Goal: Transaction & Acquisition: Purchase product/service

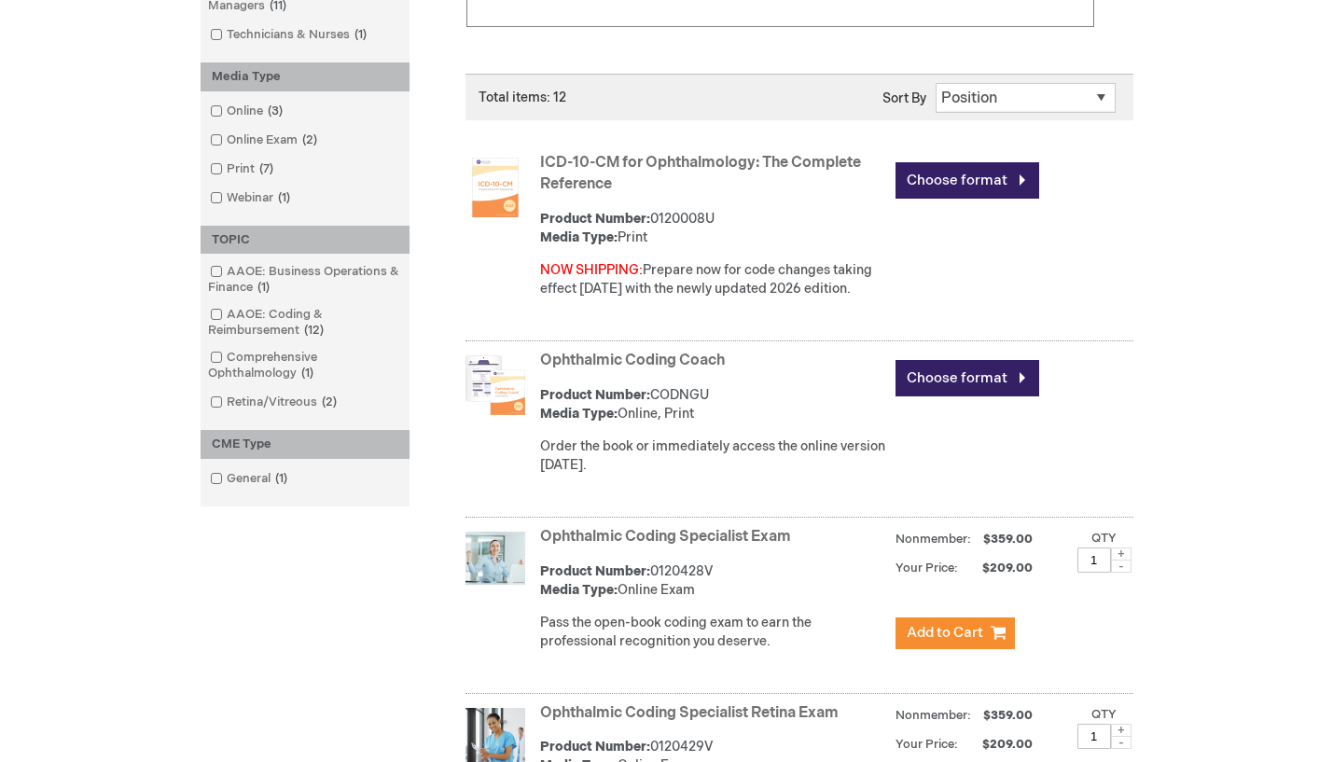
scroll to position [560, 0]
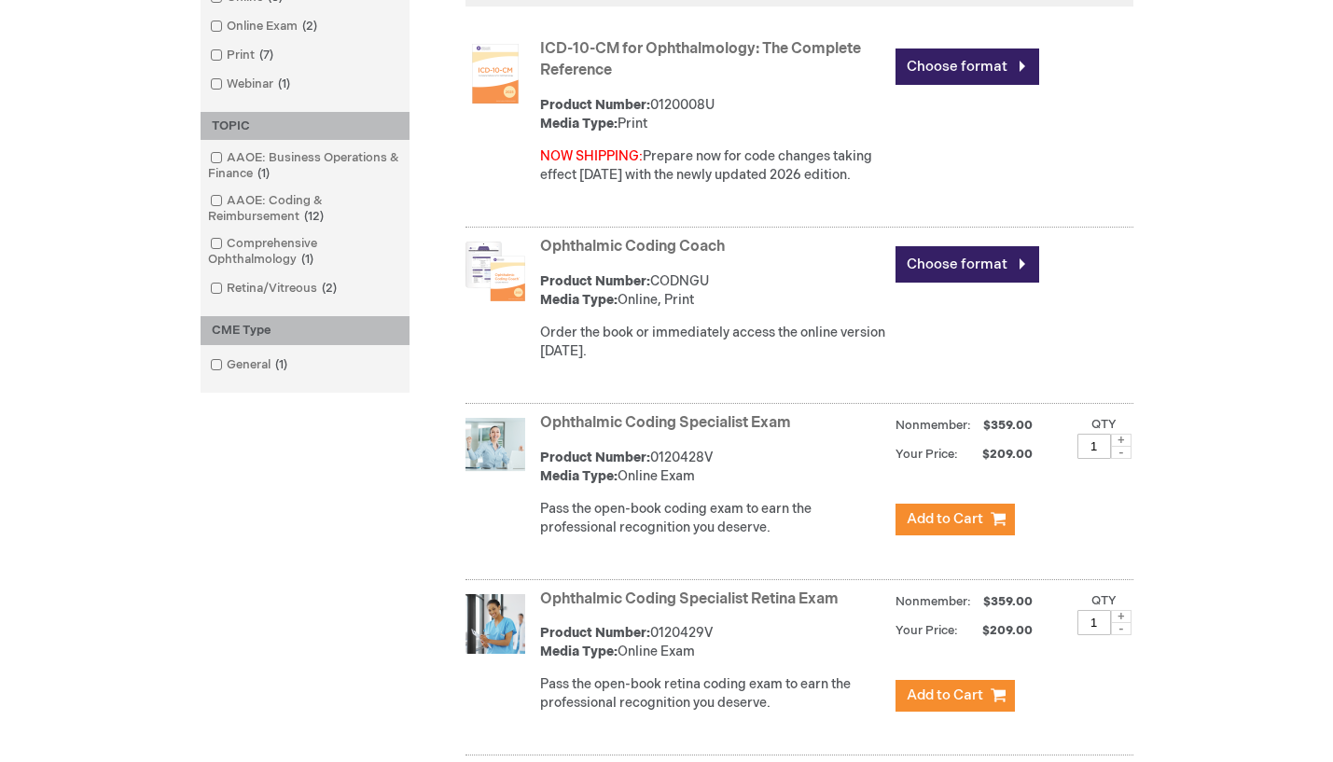
click at [646, 246] on link "Ophthalmic Coding Coach" at bounding box center [632, 247] width 185 height 18
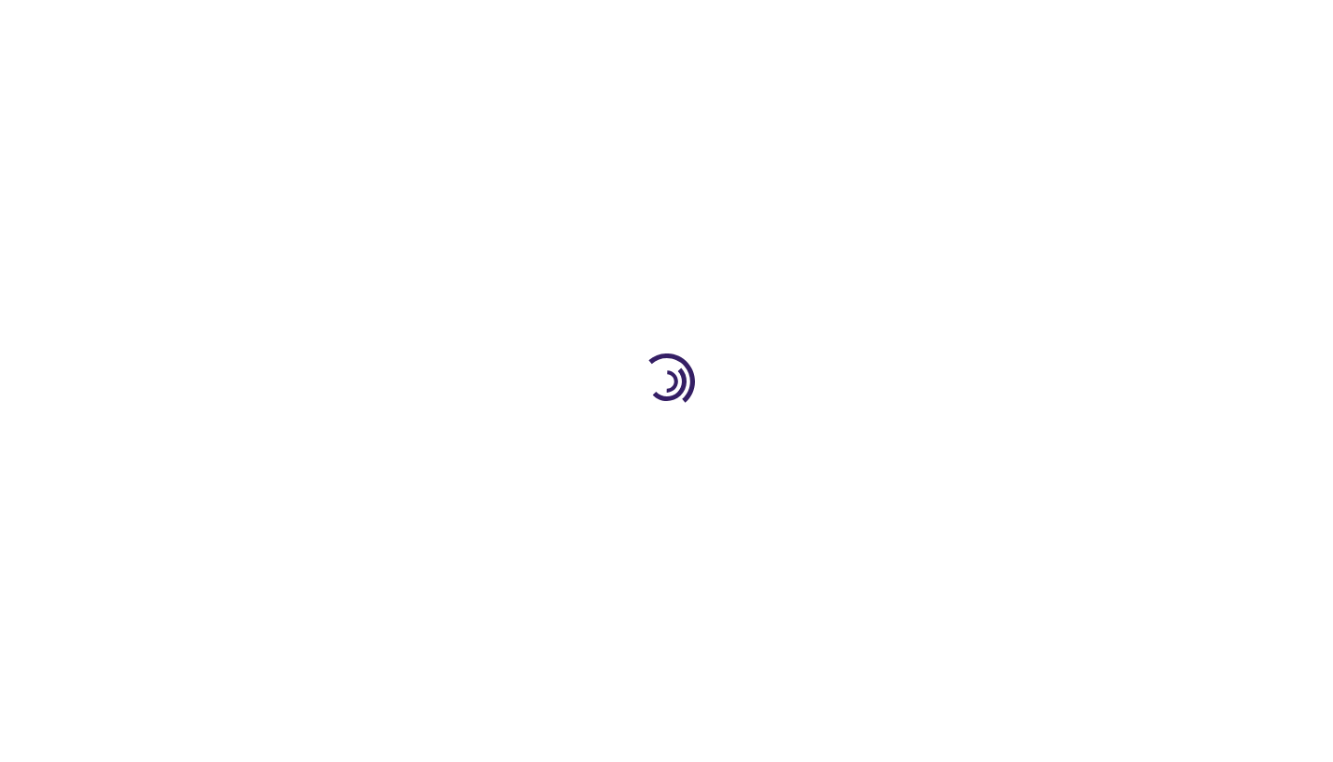
type input "0"
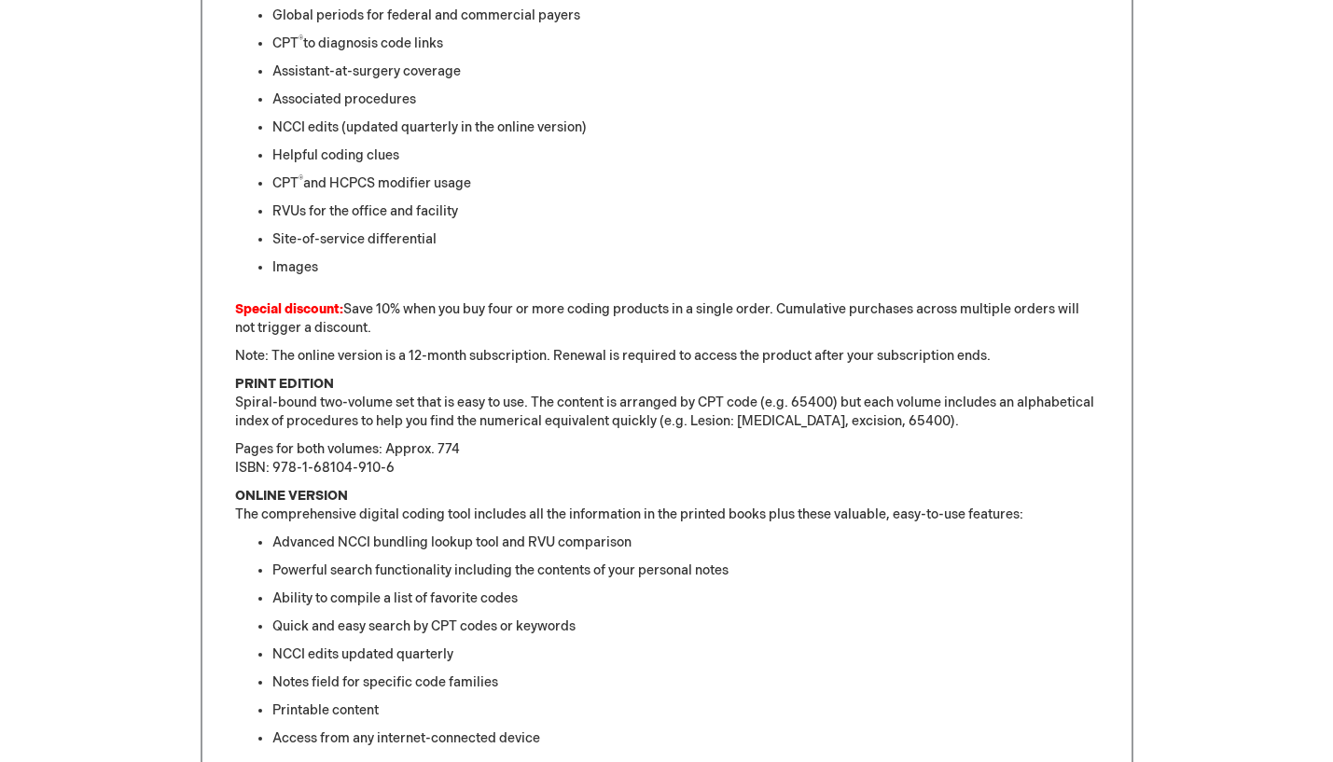
scroll to position [746, 0]
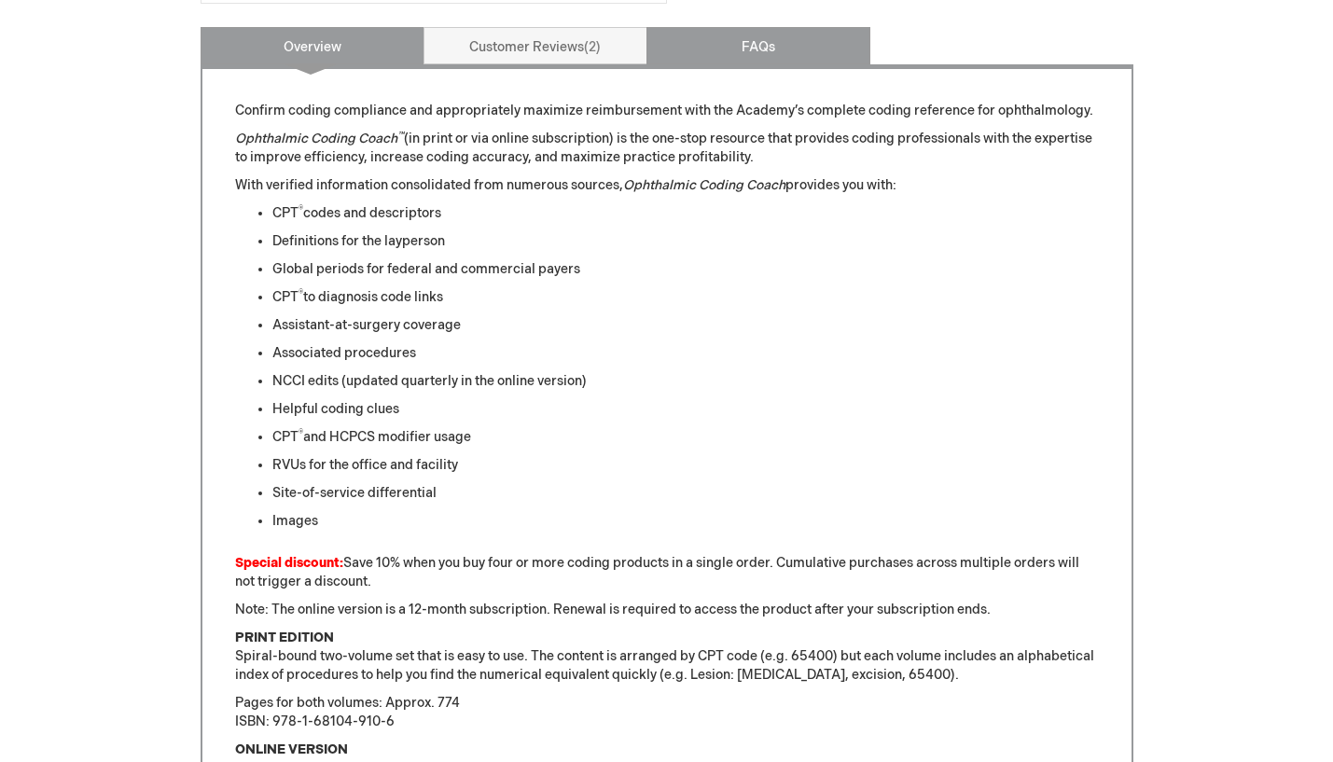
click at [739, 51] on link "FAQs" at bounding box center [758, 45] width 224 height 37
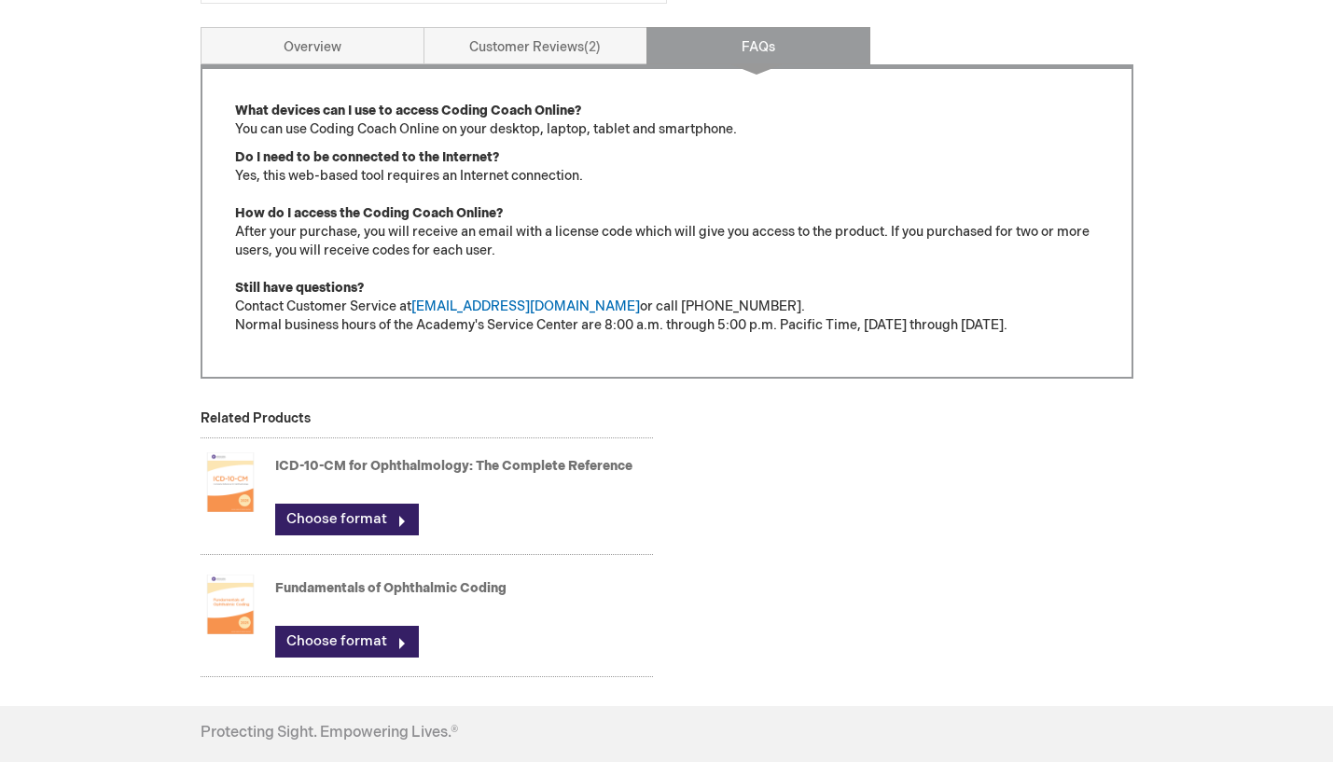
drag, startPoint x: 59, startPoint y: 92, endPoint x: 90, endPoint y: 73, distance: 36.5
click at [59, 92] on div "[PERSON_NAME] Log Out Search My Cart CLOSE RECENTLY ADDED ITEM(S) Close There a…" at bounding box center [666, 128] width 1333 height 1748
drag, startPoint x: 73, startPoint y: 118, endPoint x: 228, endPoint y: 43, distance: 173.1
click at [73, 118] on div "[PERSON_NAME] Log Out Search My Cart CLOSE RECENTLY ADDED ITEM(S) Close There a…" at bounding box center [666, 128] width 1333 height 1748
